Goal: Task Accomplishment & Management: Use online tool/utility

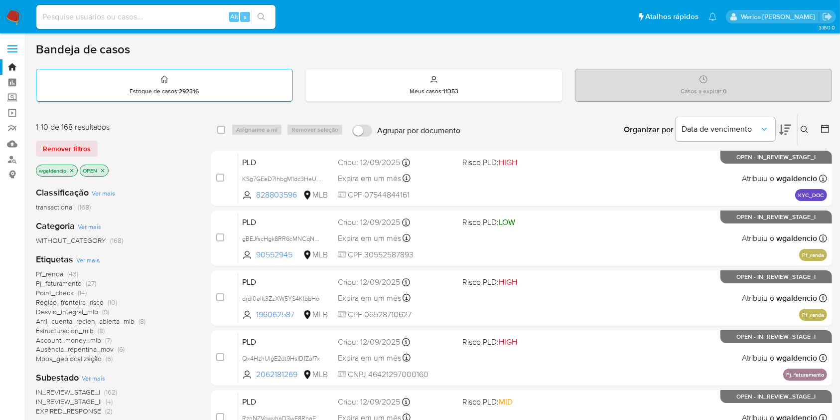
click at [88, 82] on div "Estoque de casos : 292316" at bounding box center [164, 85] width 256 height 32
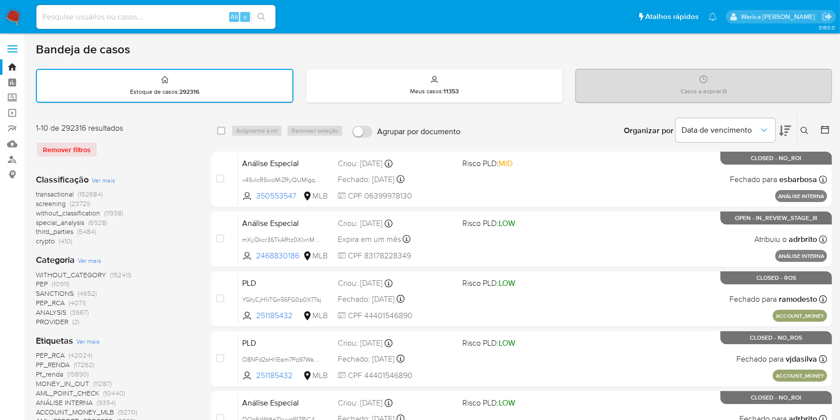
click at [135, 8] on div "Alt s" at bounding box center [155, 17] width 239 height 24
click at [124, 26] on div "Alt s" at bounding box center [155, 17] width 239 height 24
click at [110, 15] on input at bounding box center [155, 16] width 239 height 13
paste input "SrGuadA8p8dityJUOy8uwbkg"
type input "SrGuadA8p8dityJUOy8uwbkg"
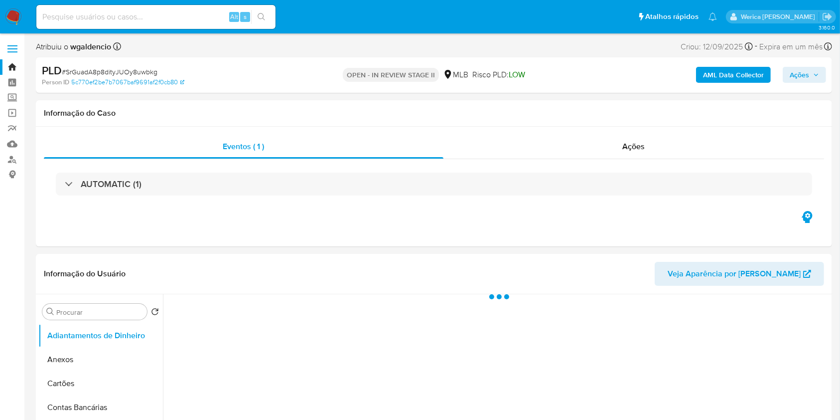
select select "10"
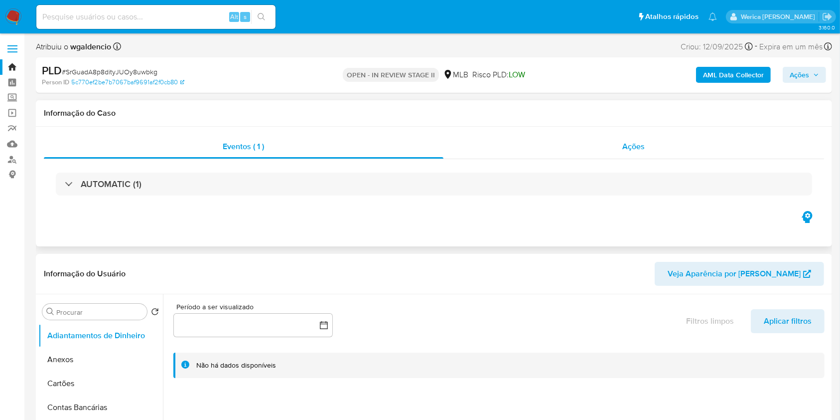
click at [650, 148] on div "Ações" at bounding box center [634, 147] width 381 height 24
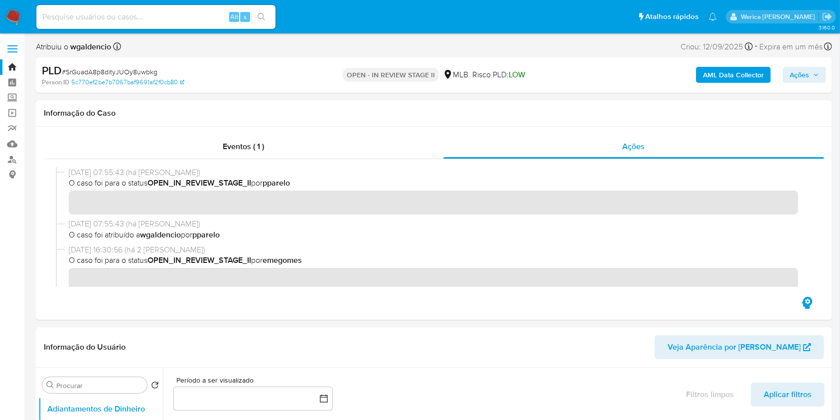
click at [260, 146] on span "Eventos ( 1 )" at bounding box center [243, 146] width 41 height 11
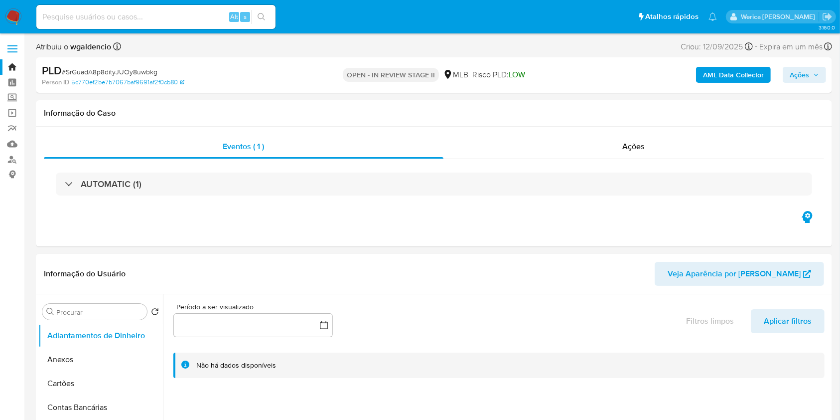
click at [284, 188] on div "AUTOMATIC (1)" at bounding box center [434, 183] width 757 height 23
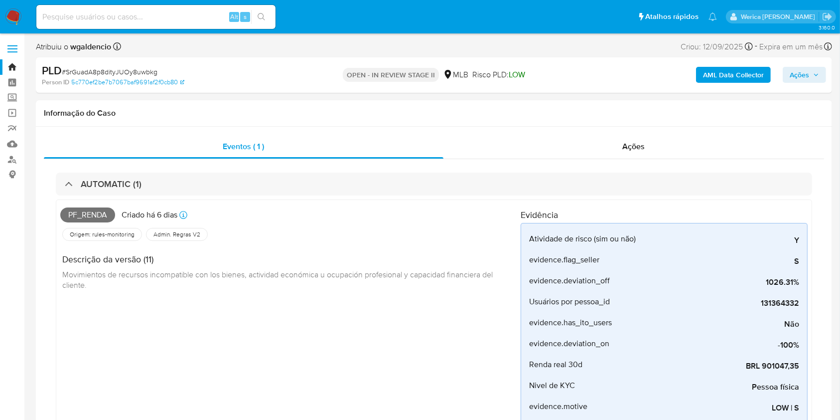
click at [77, 25] on div "Alt s" at bounding box center [155, 17] width 239 height 24
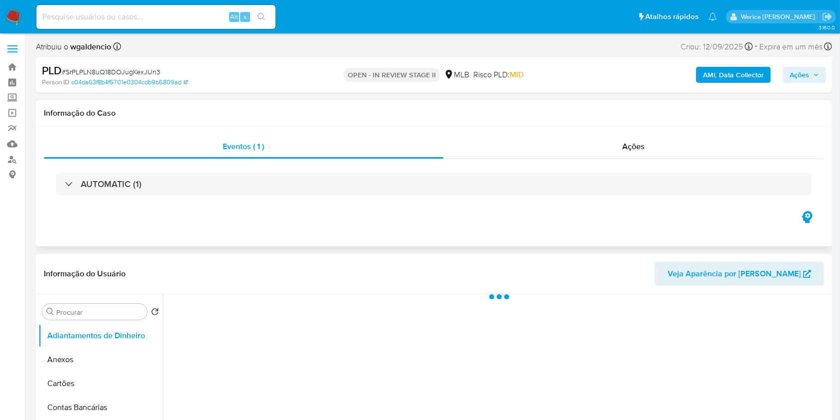
select select "10"
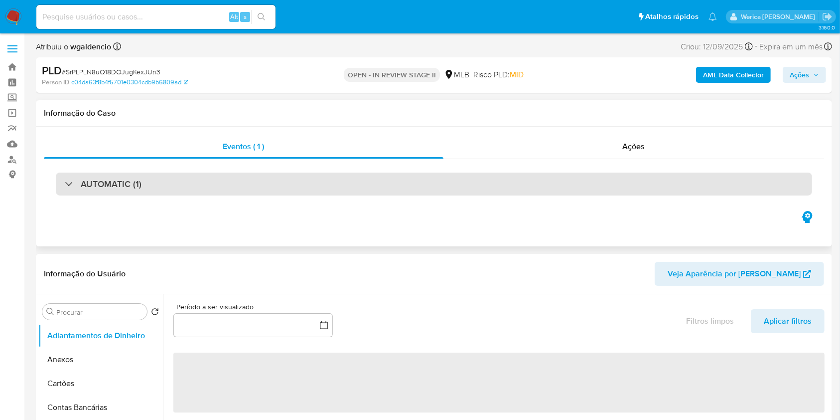
click at [436, 185] on div "AUTOMATIC (1)" at bounding box center [434, 183] width 757 height 23
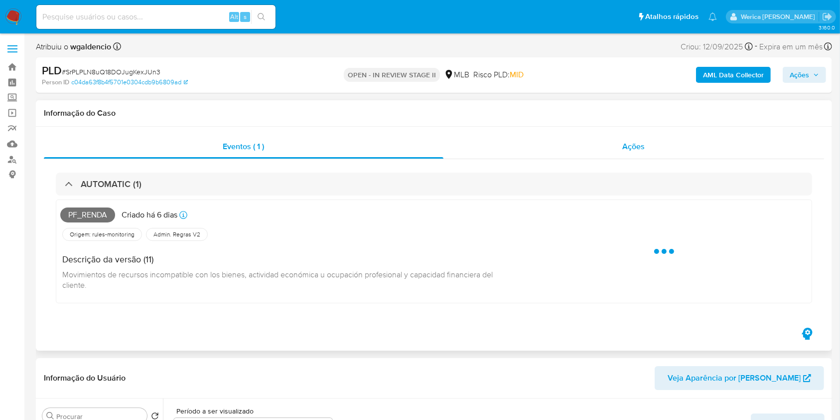
click at [673, 145] on div "Ações" at bounding box center [634, 147] width 381 height 24
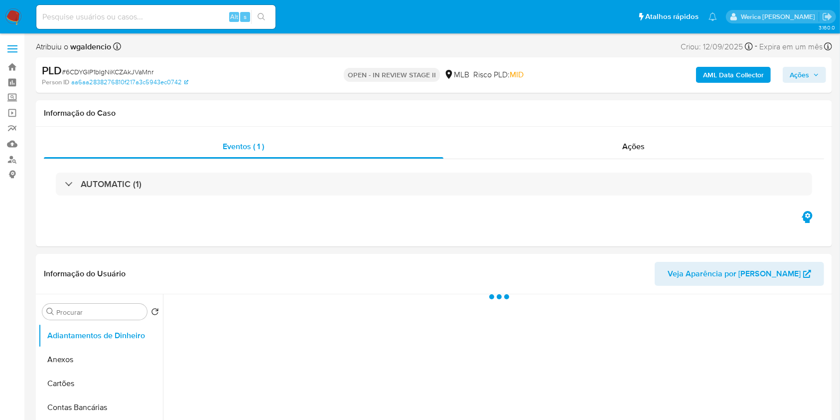
select select "10"
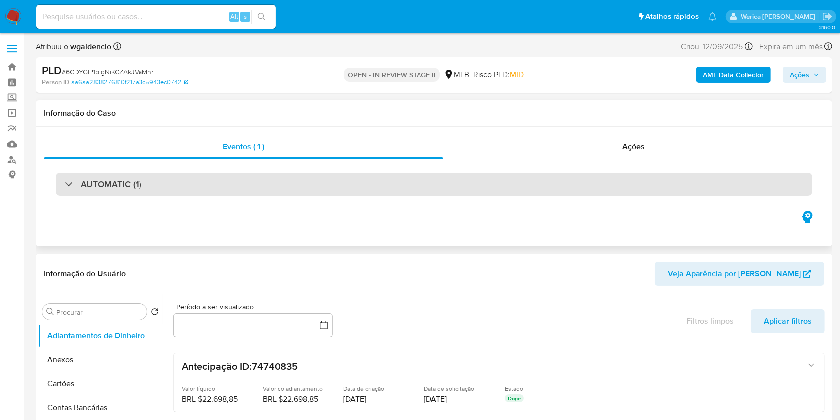
click at [352, 185] on div "AUTOMATIC (1)" at bounding box center [434, 183] width 757 height 23
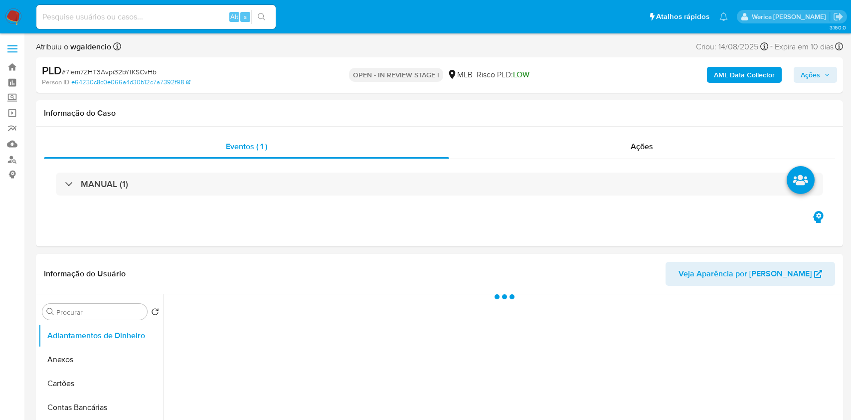
select select "10"
